Goal: Task Accomplishment & Management: Manage account settings

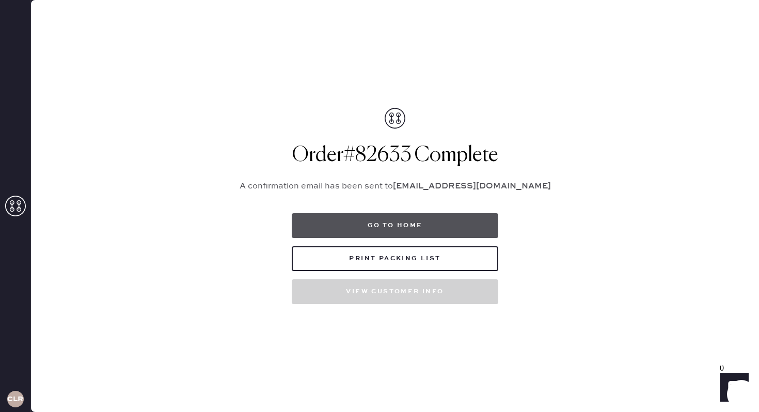
click at [409, 222] on button "Go to home" at bounding box center [395, 225] width 207 height 25
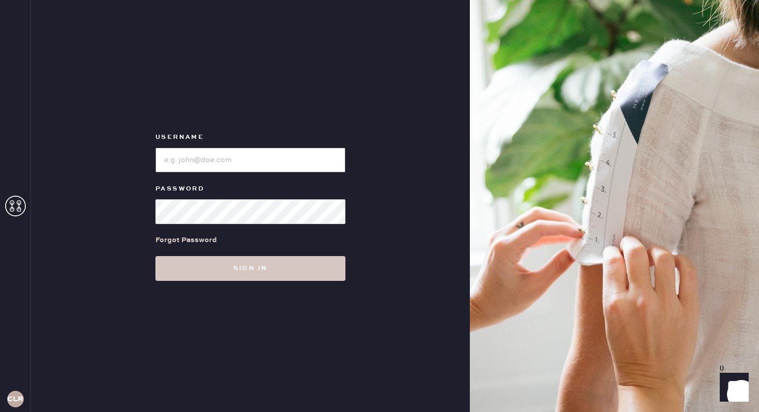
click at [284, 162] on input "loginName" at bounding box center [250, 160] width 190 height 25
click at [10, 202] on use at bounding box center [15, 206] width 21 height 21
click at [12, 204] on use at bounding box center [15, 206] width 21 height 21
click at [258, 161] on input "loginName" at bounding box center [250, 160] width 190 height 25
click at [238, 128] on div "Username Password Forgot Password Sign in" at bounding box center [250, 206] width 439 height 412
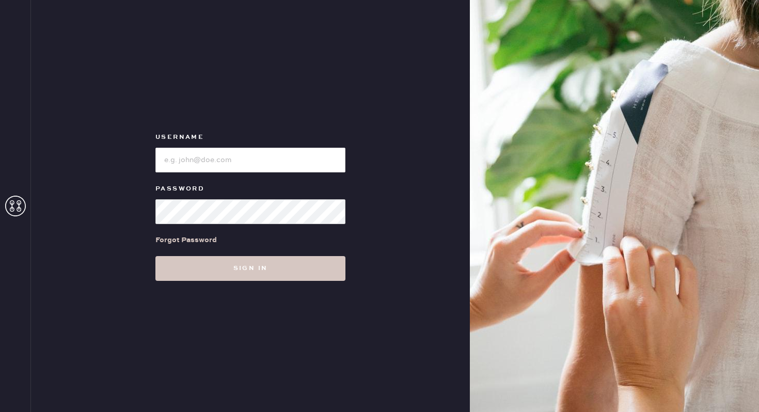
click at [10, 206] on icon at bounding box center [15, 206] width 21 height 21
